Goal: Task Accomplishment & Management: Manage account settings

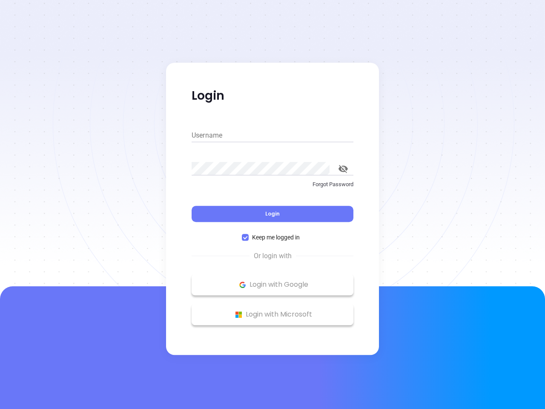
click at [273, 204] on div "Login" at bounding box center [273, 208] width 162 height 26
click at [273, 135] on input "Username" at bounding box center [273, 136] width 162 height 14
click at [343, 169] on icon "toggle password visibility" at bounding box center [343, 169] width 9 height 8
click at [273, 214] on span "Login" at bounding box center [272, 213] width 14 height 7
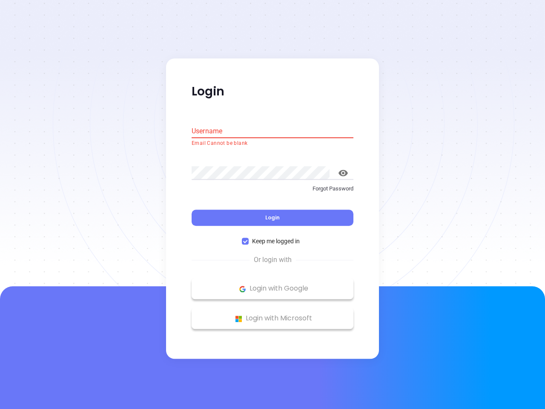
click at [273, 237] on span "Keep me logged in" at bounding box center [276, 241] width 55 height 9
click at [249, 238] on input "Keep me logged in" at bounding box center [245, 241] width 7 height 7
checkbox input "false"
click at [273, 284] on p "Login with Google" at bounding box center [272, 288] width 153 height 13
click at [273, 314] on p "Login with Microsoft" at bounding box center [272, 318] width 153 height 13
